Goal: Task Accomplishment & Management: Manage account settings

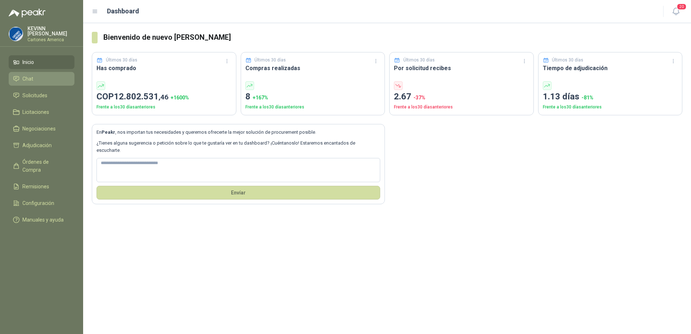
click at [39, 82] on link "Chat" at bounding box center [42, 79] width 66 height 14
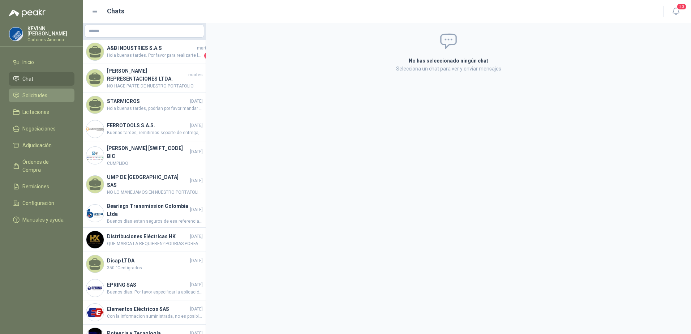
click at [35, 93] on span "Solicitudes" at bounding box center [34, 95] width 25 height 8
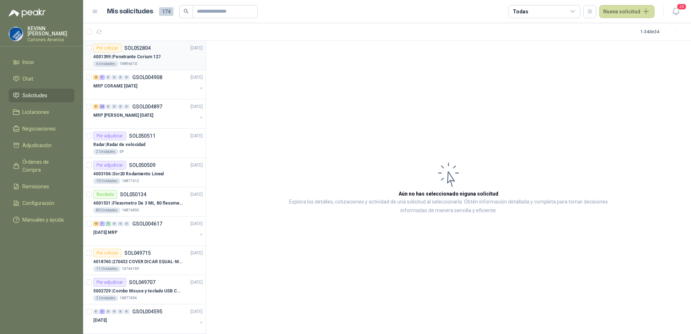
click at [153, 62] on div "6 Unidades 14896510" at bounding box center [148, 64] width 110 height 6
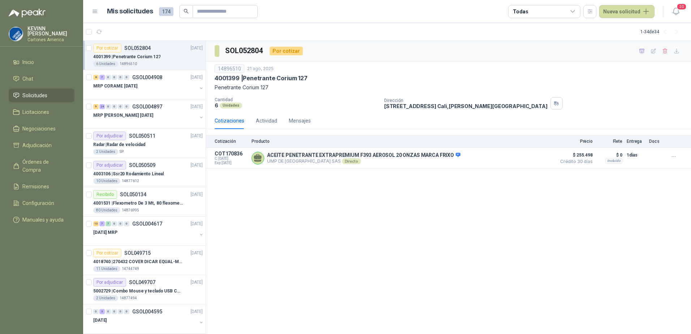
click at [438, 194] on div "SOL052804 Por cotizar 14896510 [DATE] 4001399 | Penetrante Corium 127 Penetrant…" at bounding box center [448, 188] width 485 height 294
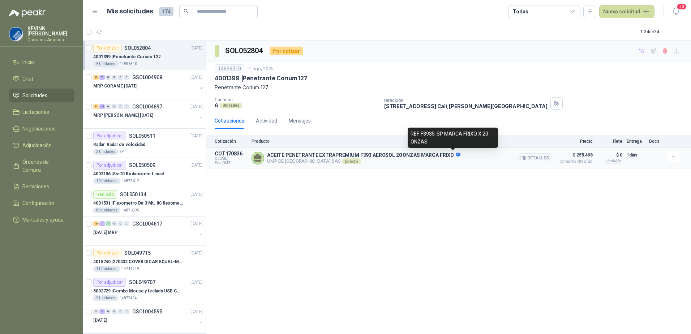
click at [456, 154] on icon at bounding box center [458, 155] width 5 height 4
click at [342, 161] on div "Directo" at bounding box center [351, 161] width 19 height 6
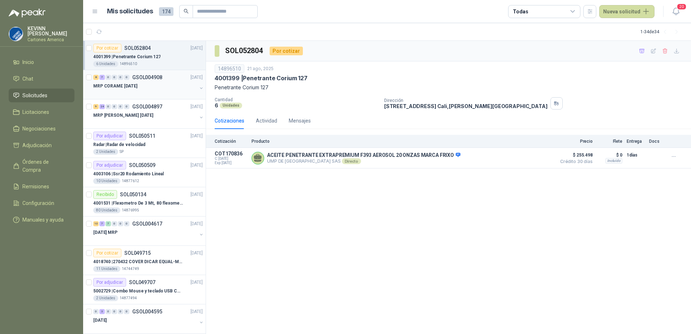
click at [199, 89] on button "button" at bounding box center [202, 88] width 6 height 6
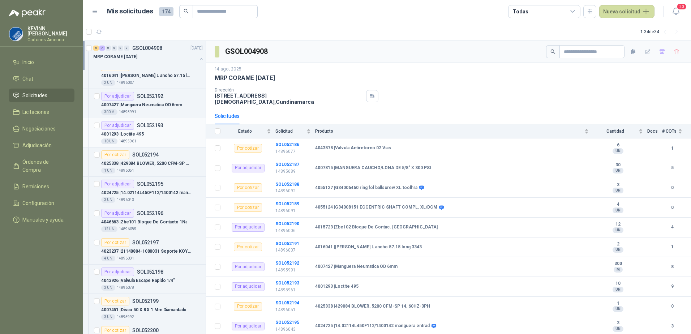
scroll to position [181, 0]
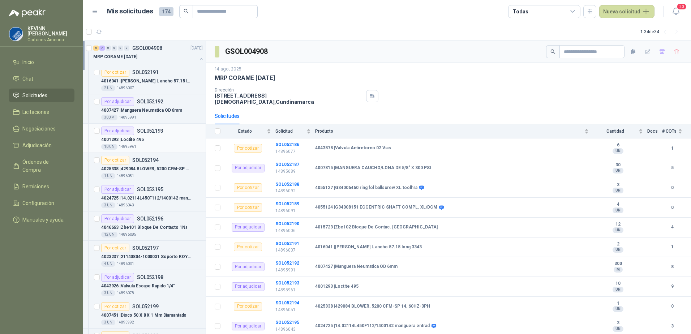
click at [157, 146] on div "10 UN 14895961" at bounding box center [152, 147] width 102 height 6
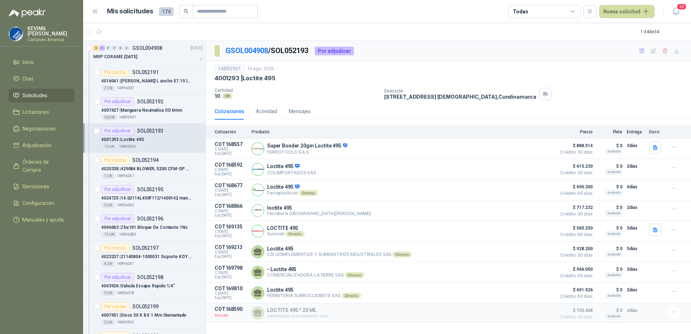
click at [234, 69] on div "14895961" at bounding box center [230, 68] width 30 height 9
copy div "14895961"
click at [325, 150] on p "FERROTOOLS S.A.S." at bounding box center [307, 151] width 80 height 5
click at [343, 147] on icon at bounding box center [345, 145] width 5 height 4
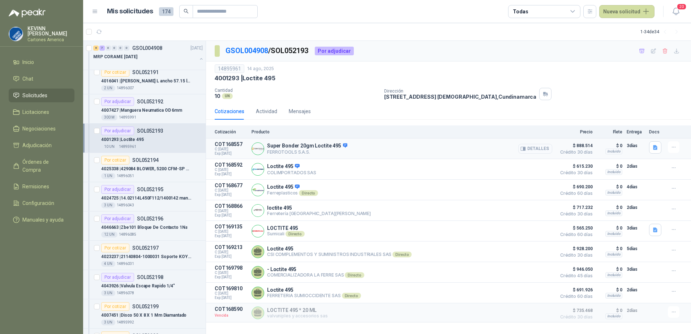
click at [540, 152] on button "Detalles" at bounding box center [536, 149] width 34 height 10
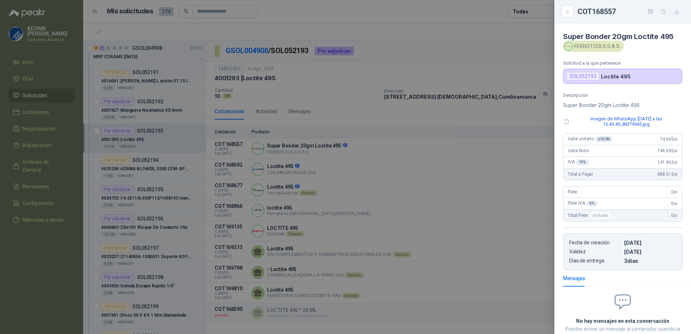
scroll to position [53, 0]
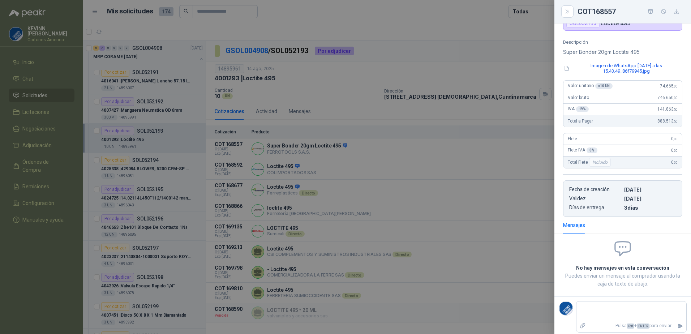
click at [404, 169] on div at bounding box center [345, 167] width 691 height 334
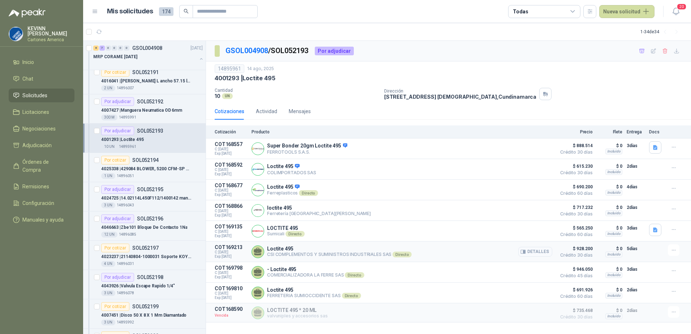
click at [530, 254] on button "Detalles" at bounding box center [536, 252] width 34 height 10
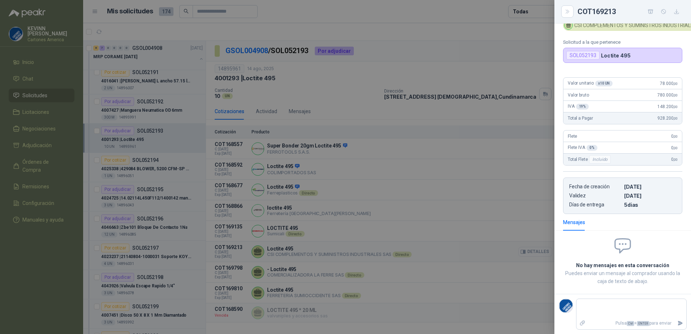
scroll to position [27, 0]
click at [433, 269] on div at bounding box center [345, 167] width 691 height 334
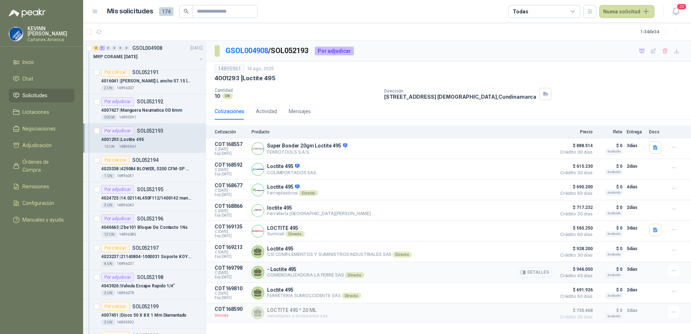
click at [534, 273] on button "Detalles" at bounding box center [536, 273] width 34 height 10
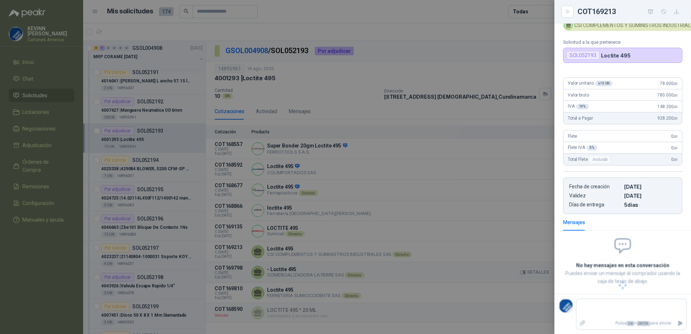
scroll to position [21, 0]
click at [504, 258] on div at bounding box center [345, 167] width 691 height 334
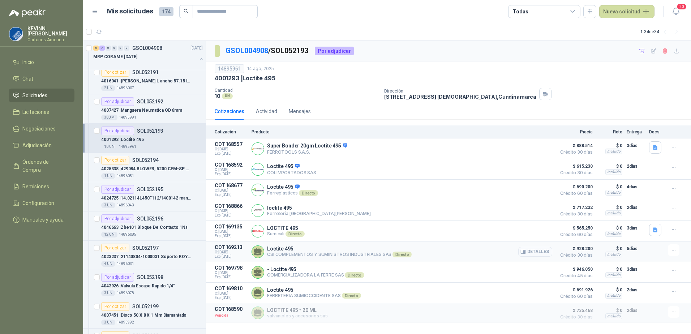
click at [528, 253] on button "Detalles" at bounding box center [536, 252] width 34 height 10
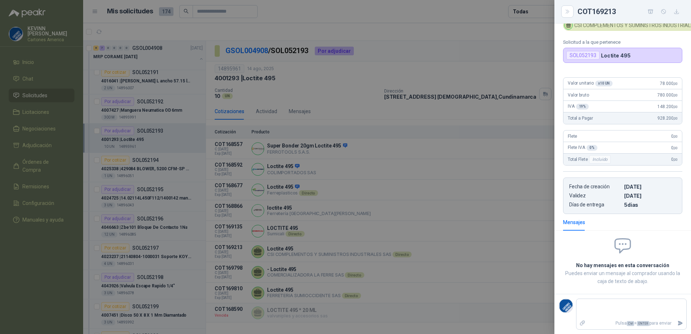
click at [505, 282] on div at bounding box center [345, 167] width 691 height 334
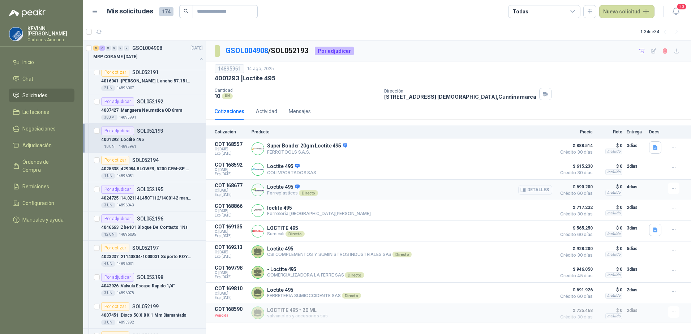
click at [545, 195] on button "Detalles" at bounding box center [536, 190] width 34 height 10
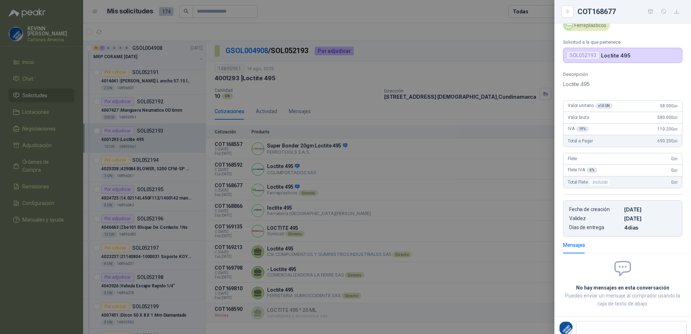
click at [432, 218] on div at bounding box center [345, 167] width 691 height 334
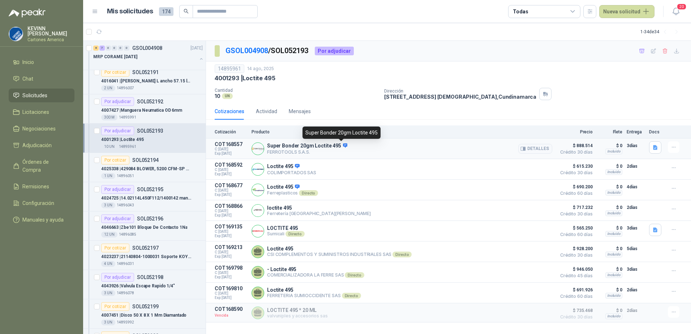
click at [343, 145] on icon at bounding box center [345, 145] width 5 height 4
click at [659, 146] on button "button" at bounding box center [655, 147] width 12 height 12
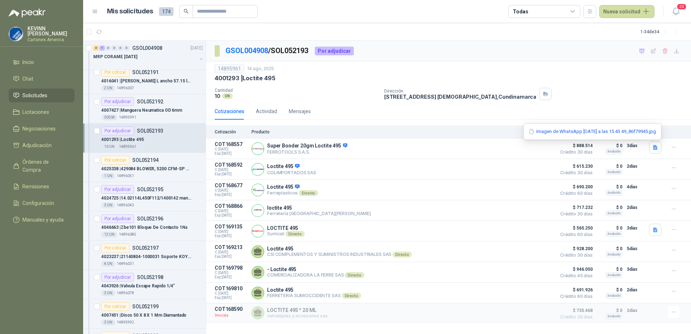
click at [566, 124] on div "Imagen de WhatsApp [DATE] a las 15.43.49_86f79945.jpg" at bounding box center [593, 131] width 138 height 17
click at [566, 127] on div "Imagen de WhatsApp [DATE] a las 15.43.49_86f79945.jpg" at bounding box center [593, 131] width 138 height 17
click at [566, 130] on button "Imagen de WhatsApp [DATE] a las 15.43.49_86f79945.jpg" at bounding box center [592, 132] width 129 height 8
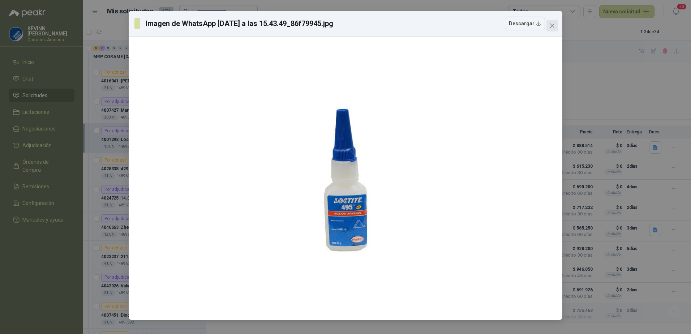
click at [555, 25] on span "Close" at bounding box center [553, 26] width 12 height 6
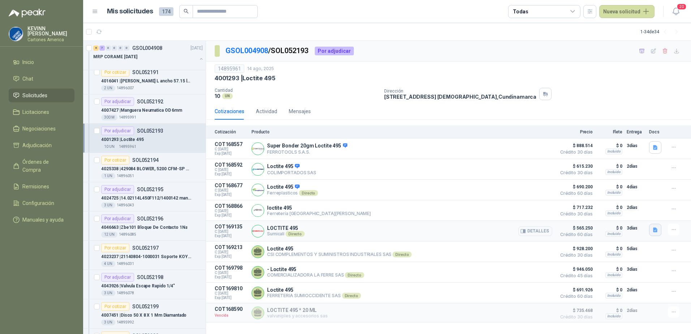
click at [653, 233] on icon "button" at bounding box center [656, 230] width 6 height 6
click at [589, 215] on button "74390 LOCTITE 495 CARTONES AMERICA.pdf" at bounding box center [604, 216] width 105 height 8
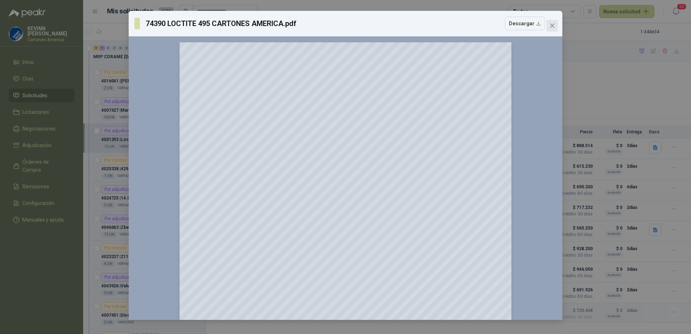
click at [551, 24] on icon "close" at bounding box center [553, 26] width 6 height 6
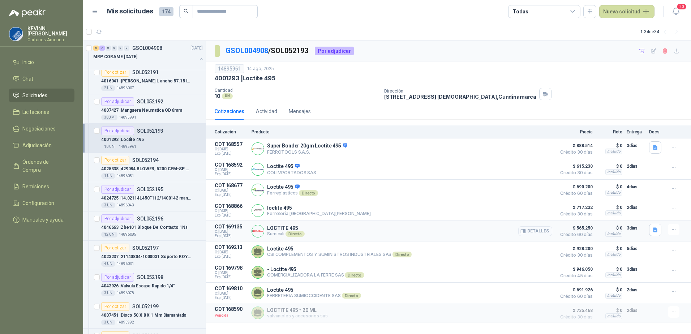
click at [529, 231] on button "Detalles" at bounding box center [536, 231] width 34 height 10
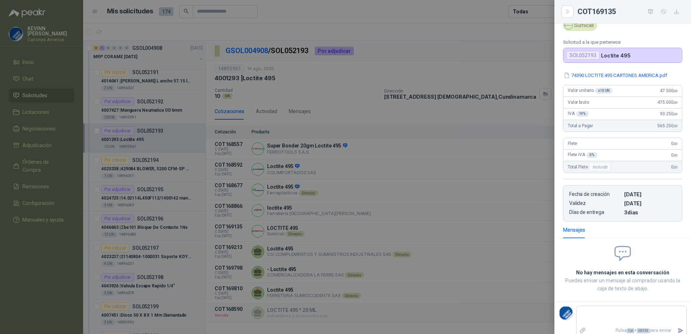
click at [455, 226] on div at bounding box center [345, 167] width 691 height 334
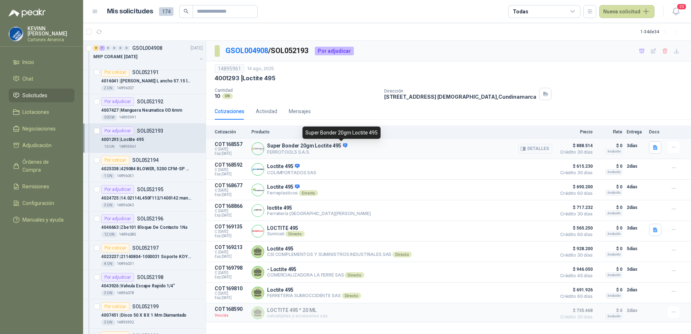
click at [344, 146] on icon at bounding box center [345, 145] width 5 height 4
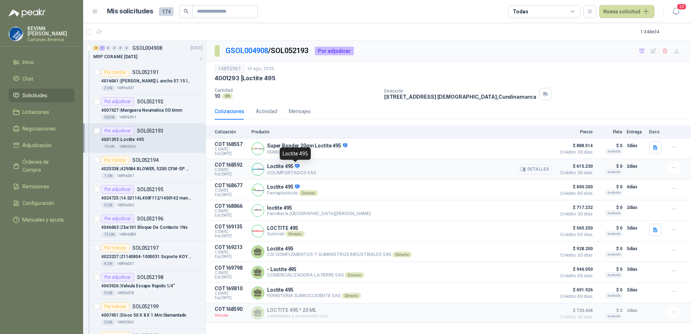
click at [297, 168] on icon at bounding box center [297, 165] width 5 height 5
click at [296, 167] on icon at bounding box center [297, 166] width 5 height 4
click at [272, 172] on p "COLIMPORTADOS SAS" at bounding box center [291, 172] width 49 height 5
click at [536, 171] on button "Detalles" at bounding box center [536, 170] width 34 height 10
click at [535, 148] on button "Detalles" at bounding box center [536, 149] width 34 height 10
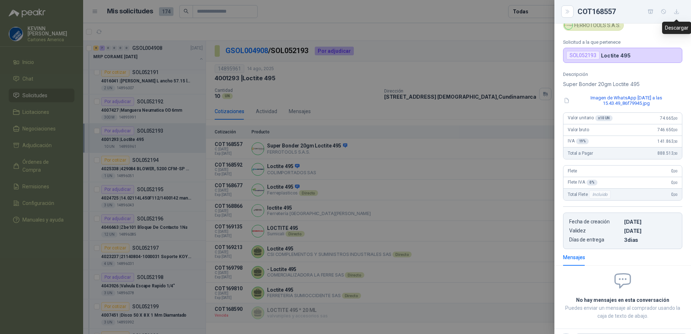
click at [678, 11] on icon "button" at bounding box center [677, 12] width 6 height 6
click at [440, 182] on div at bounding box center [345, 167] width 691 height 334
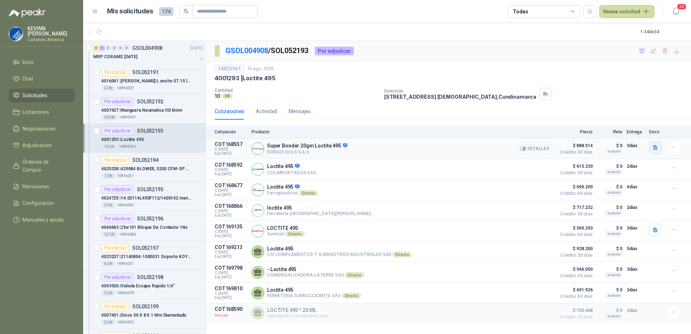
click at [656, 146] on icon "button" at bounding box center [655, 147] width 4 height 5
click at [534, 171] on button "Detalles" at bounding box center [536, 170] width 34 height 10
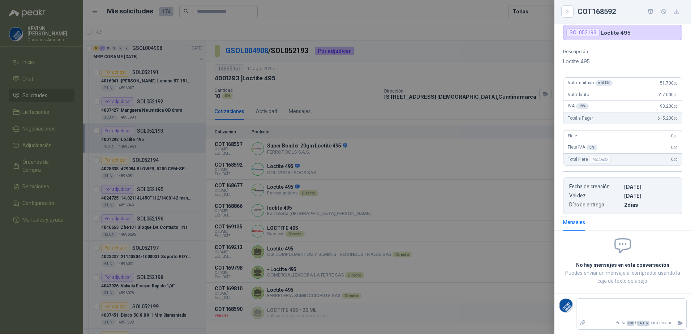
scroll to position [44, 0]
click at [676, 10] on icon "button" at bounding box center [677, 12] width 6 height 6
click at [461, 111] on div at bounding box center [345, 167] width 691 height 334
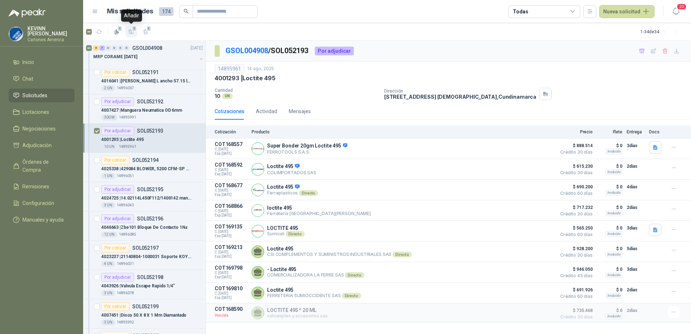
click at [130, 32] on icon "button" at bounding box center [131, 32] width 6 height 6
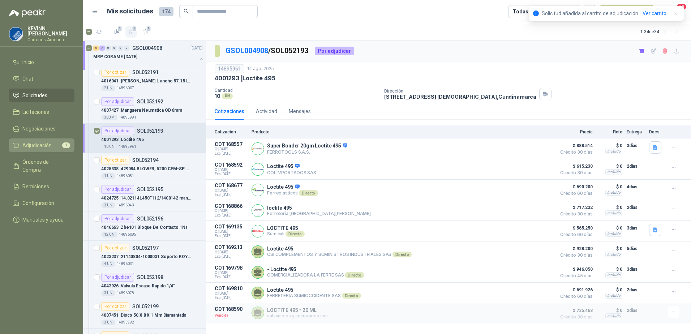
click at [50, 141] on span "Adjudicación" at bounding box center [36, 145] width 29 height 8
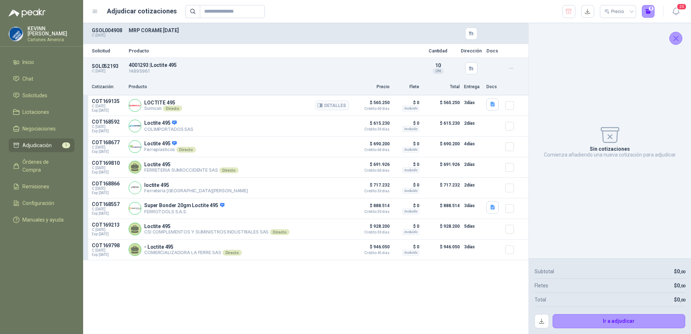
click at [197, 111] on div "LOCTITE 495 Sumicali Directo Detalles" at bounding box center [239, 105] width 221 height 14
click at [337, 129] on button "Detalles" at bounding box center [332, 126] width 34 height 10
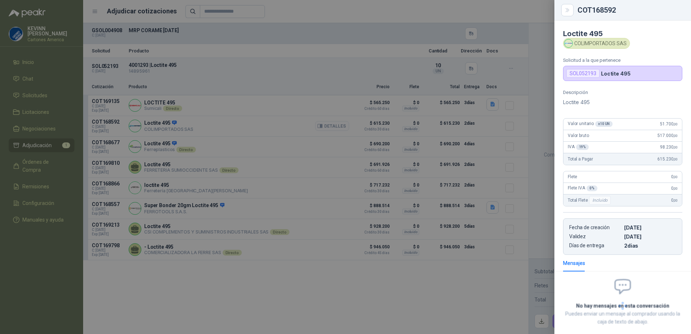
scroll to position [37, 0]
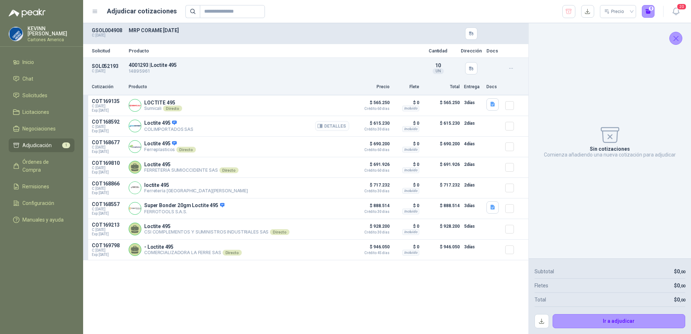
click at [337, 129] on button "Detalles" at bounding box center [332, 126] width 34 height 10
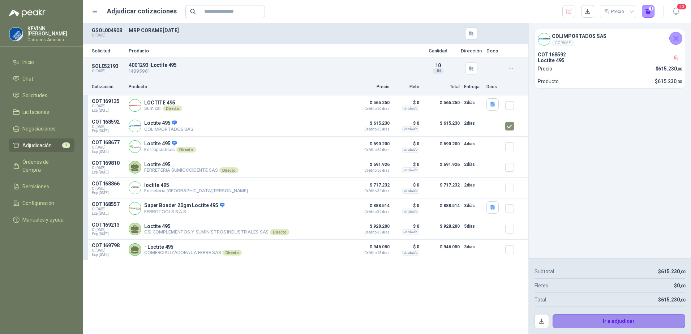
click at [614, 319] on button "Ir a adjudicar" at bounding box center [619, 321] width 133 height 14
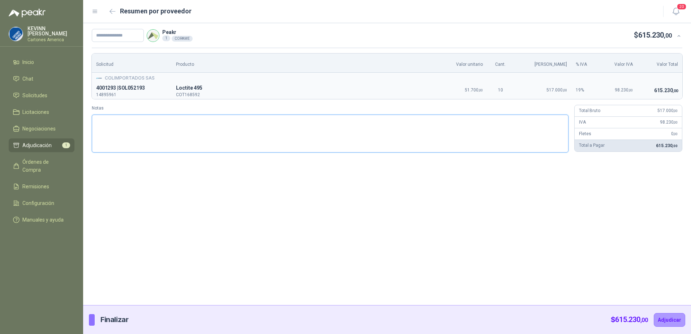
click at [238, 125] on textarea "Notas" at bounding box center [330, 134] width 477 height 38
click at [129, 38] on input "text" at bounding box center [118, 35] width 52 height 13
click at [127, 34] on input "text" at bounding box center [118, 35] width 52 height 13
paste input "**********"
type input "**********"
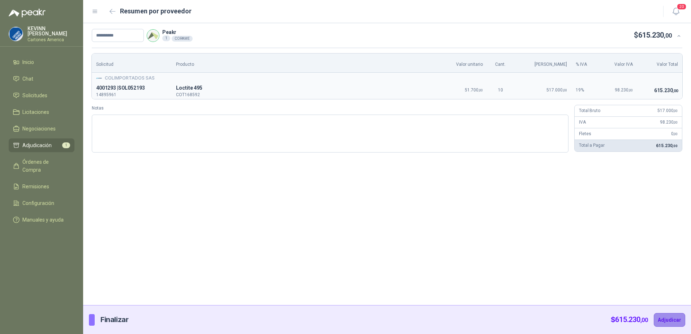
click at [671, 324] on button "Adjudicar" at bounding box center [669, 320] width 31 height 14
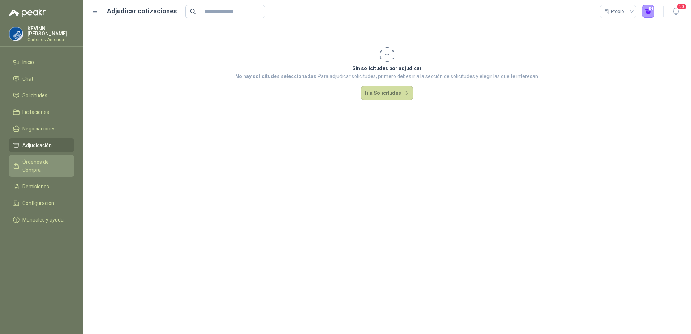
click at [50, 162] on span "Órdenes de Compra" at bounding box center [44, 166] width 45 height 16
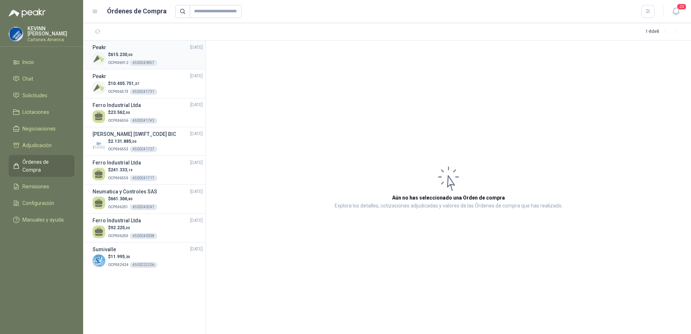
click at [163, 54] on div "$ 615.230 ,00 OCP006912 4500243857" at bounding box center [148, 58] width 110 height 15
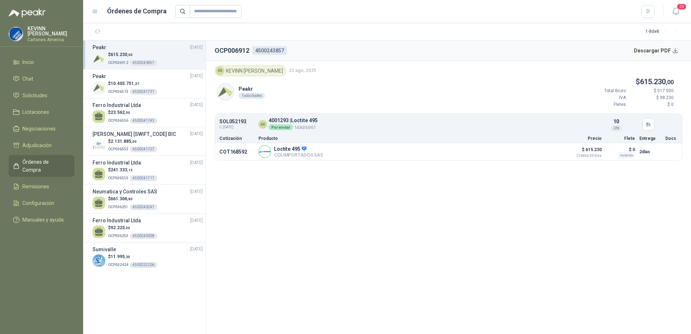
click at [230, 52] on h2 "OCP006912" at bounding box center [232, 51] width 35 height 10
copy h2 "OCP006912"
click at [661, 52] on button "Descargar PDF" at bounding box center [656, 50] width 53 height 14
click at [432, 210] on section "OCP006912 4500243857 Descargar PDF KR [PERSON_NAME] [DATE] Peakr 1 solicitudes …" at bounding box center [448, 187] width 485 height 294
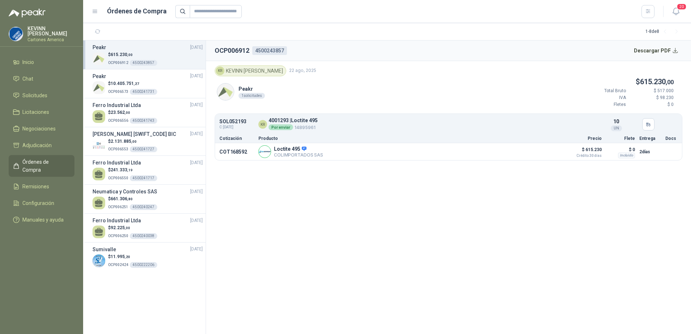
drag, startPoint x: 461, startPoint y: 177, endPoint x: 455, endPoint y: 211, distance: 35.0
click at [461, 177] on section "OCP006912 4500243857 Descargar PDF KR [PERSON_NAME] [DATE] Peakr 1 solicitudes …" at bounding box center [448, 187] width 485 height 294
